Goal: Find contact information: Find contact information

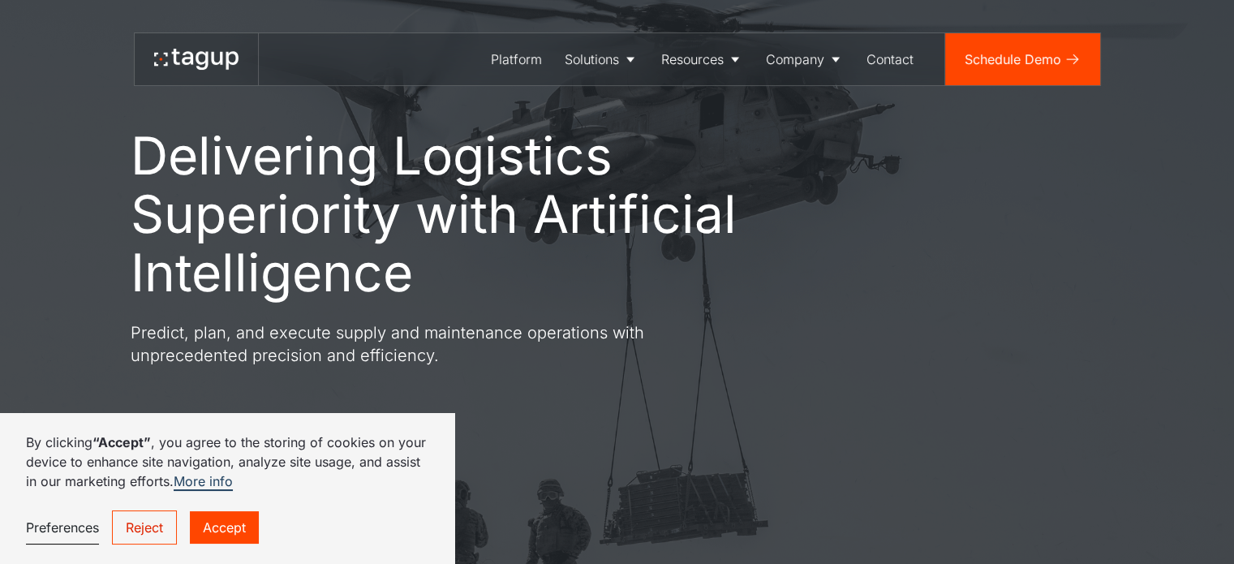
click at [251, 523] on link "Accept" at bounding box center [224, 527] width 69 height 32
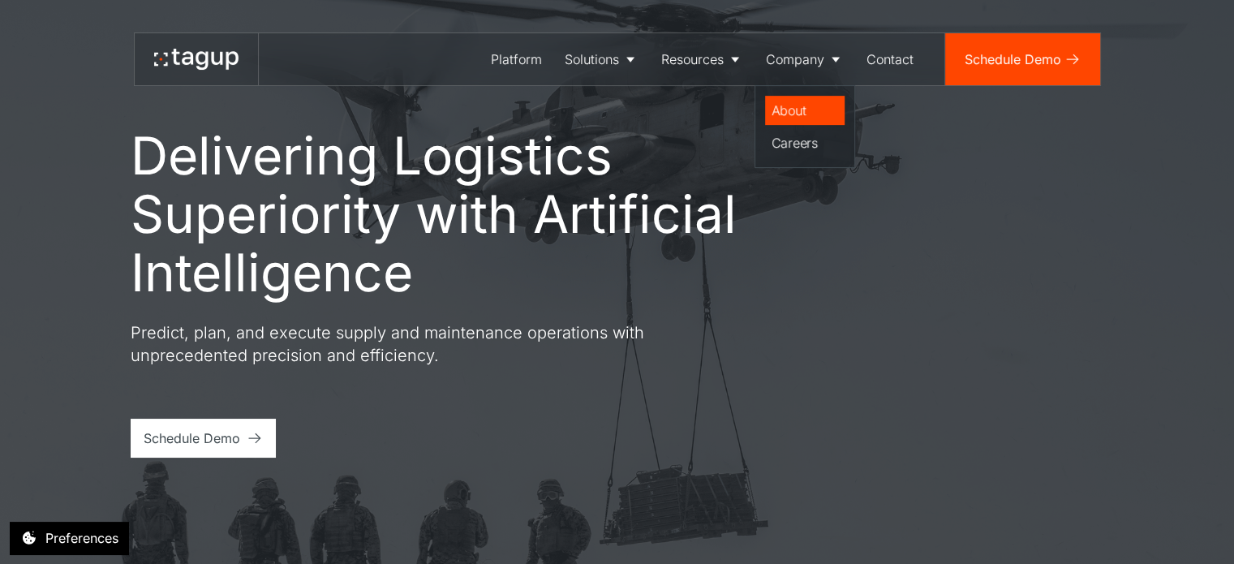
click at [788, 114] on div "About" at bounding box center [804, 110] width 67 height 19
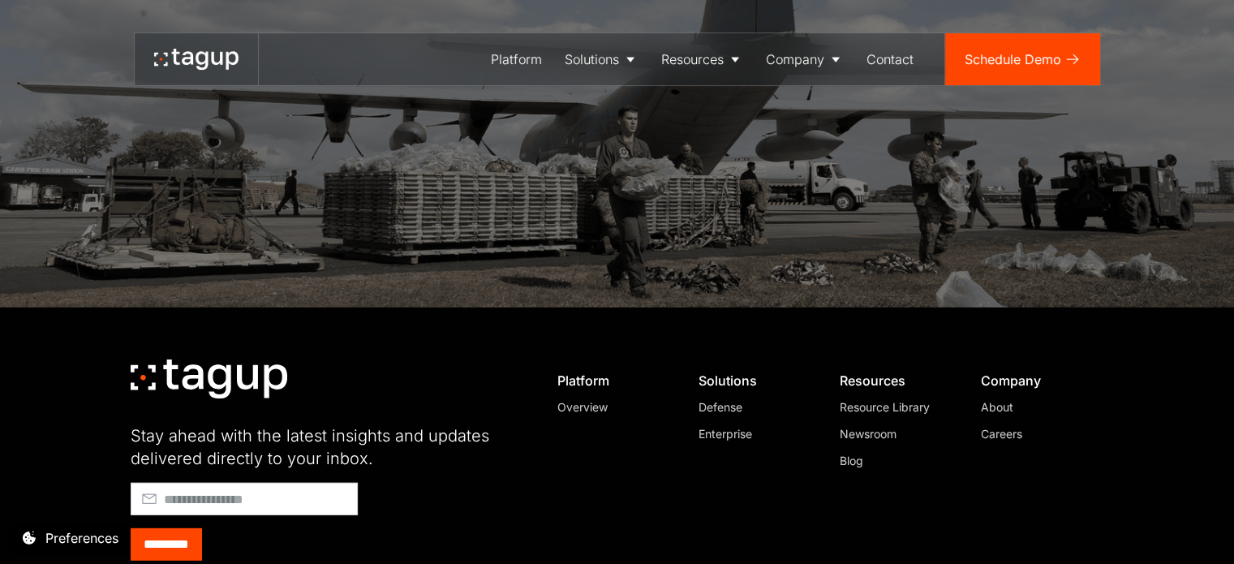
scroll to position [4585, 0]
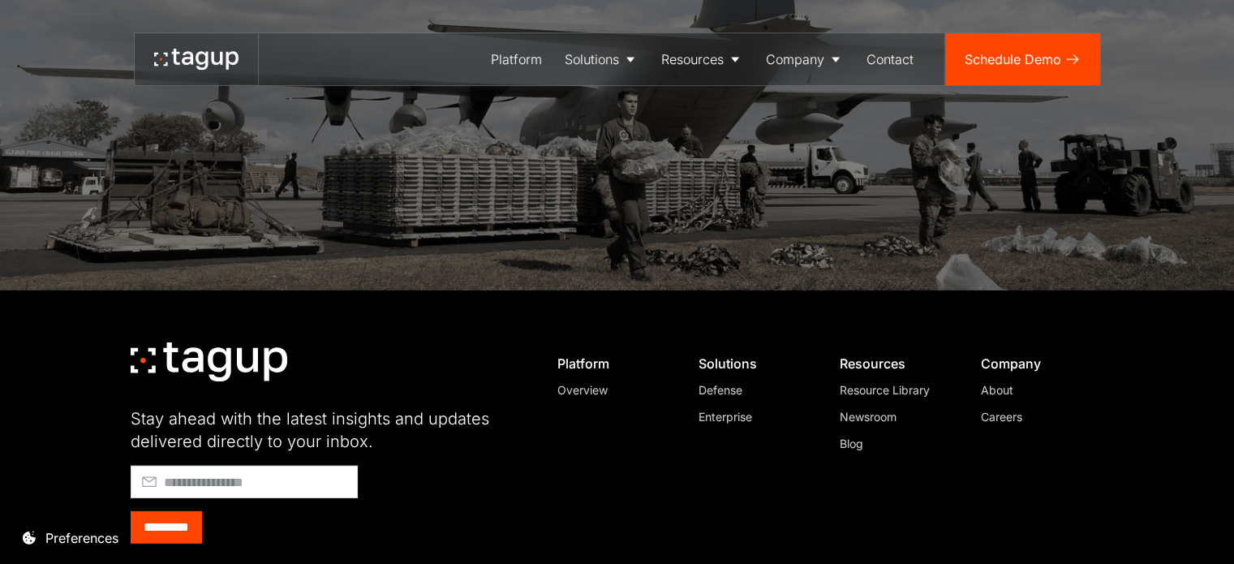
click at [899, 54] on div "Contact" at bounding box center [889, 58] width 47 height 19
